Goal: Task Accomplishment & Management: Use online tool/utility

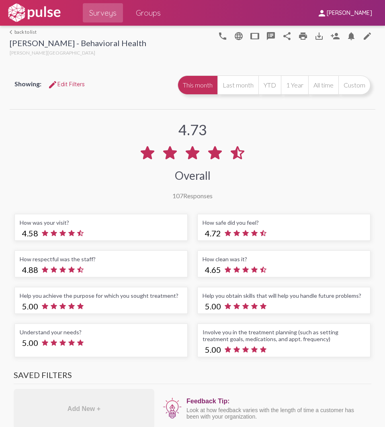
scroll to position [0, 0]
